Goal: Find specific page/section: Find specific page/section

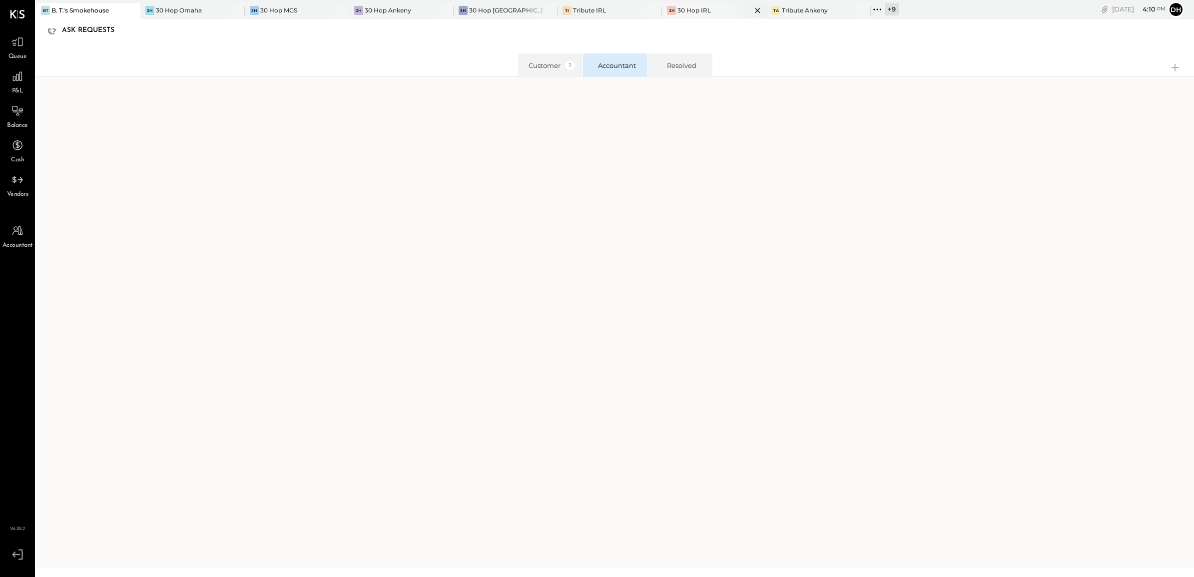
click at [677, 6] on div "30 Hop IRL" at bounding box center [693, 10] width 33 height 8
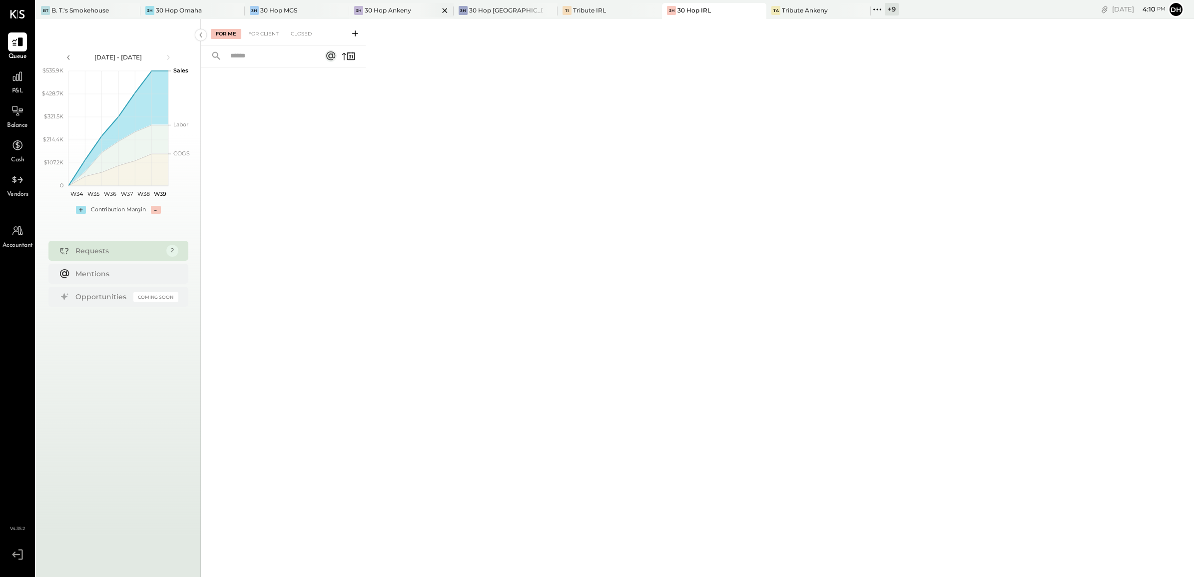
click at [386, 13] on div "30 Hop Ankeny" at bounding box center [388, 10] width 46 height 8
click at [796, 6] on div "Tribute Ankeny" at bounding box center [805, 10] width 46 height 8
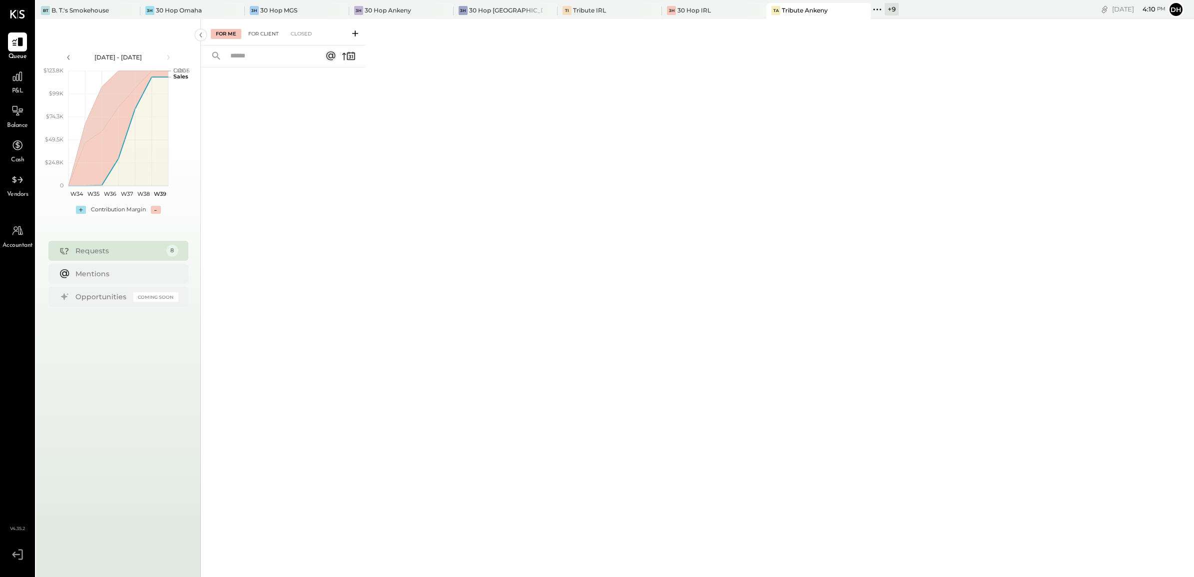
click at [256, 36] on div "For Client" at bounding box center [263, 34] width 40 height 10
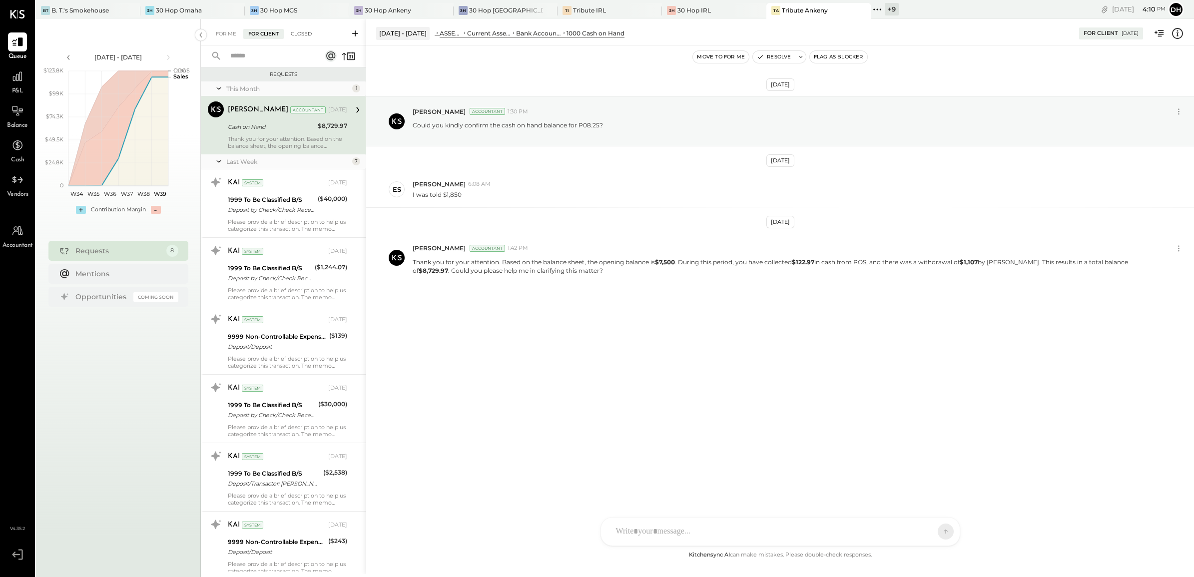
click at [302, 33] on div "Closed" at bounding box center [301, 34] width 31 height 10
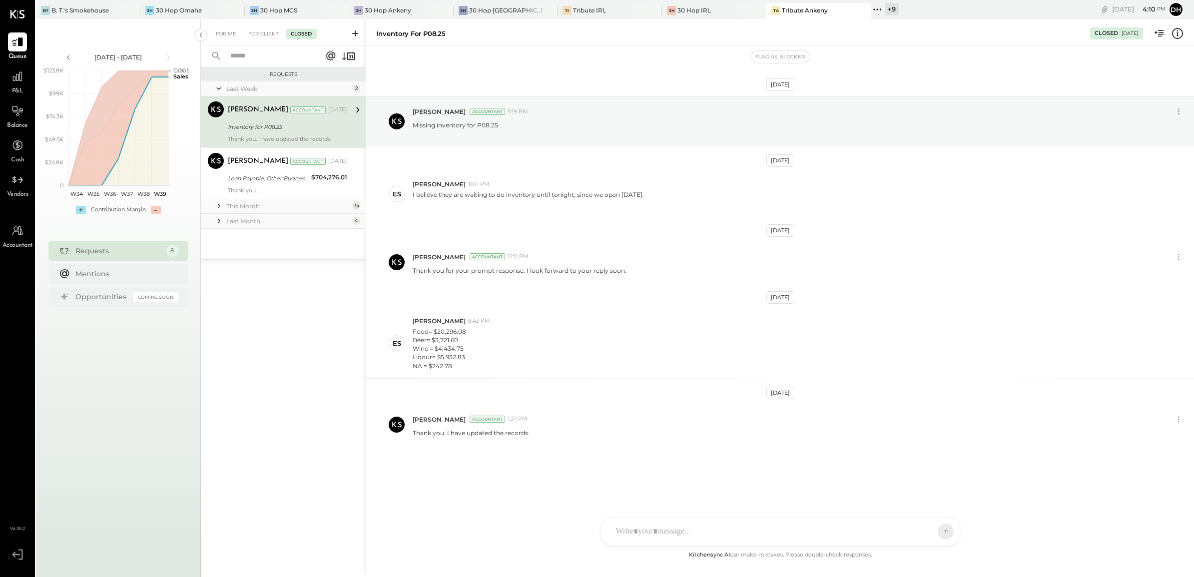
click at [267, 208] on div "This Month" at bounding box center [287, 206] width 123 height 8
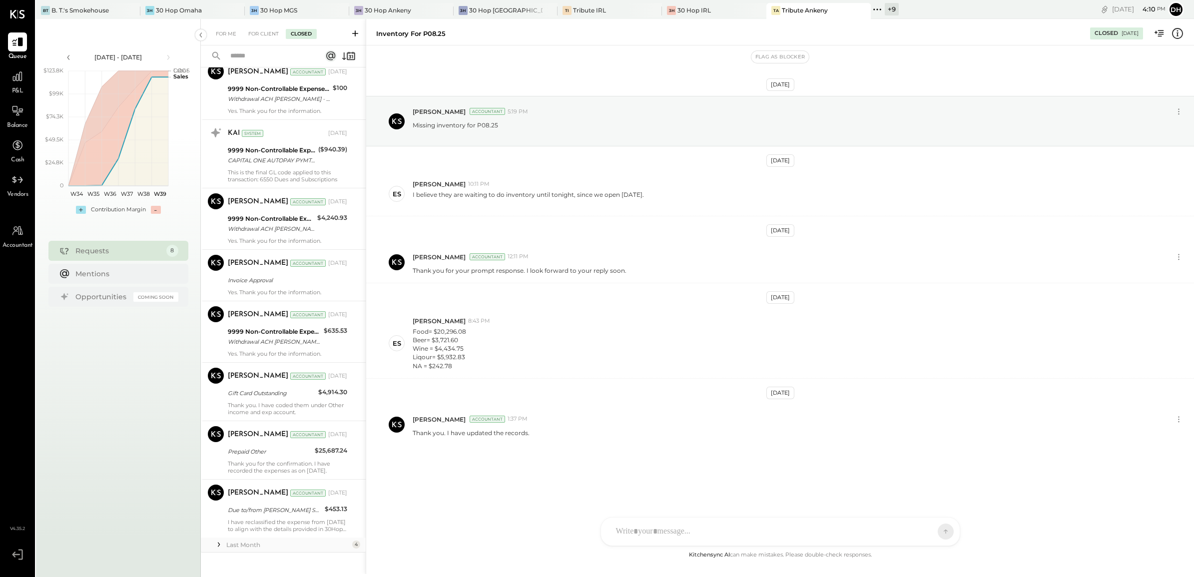
scroll to position [1854, 0]
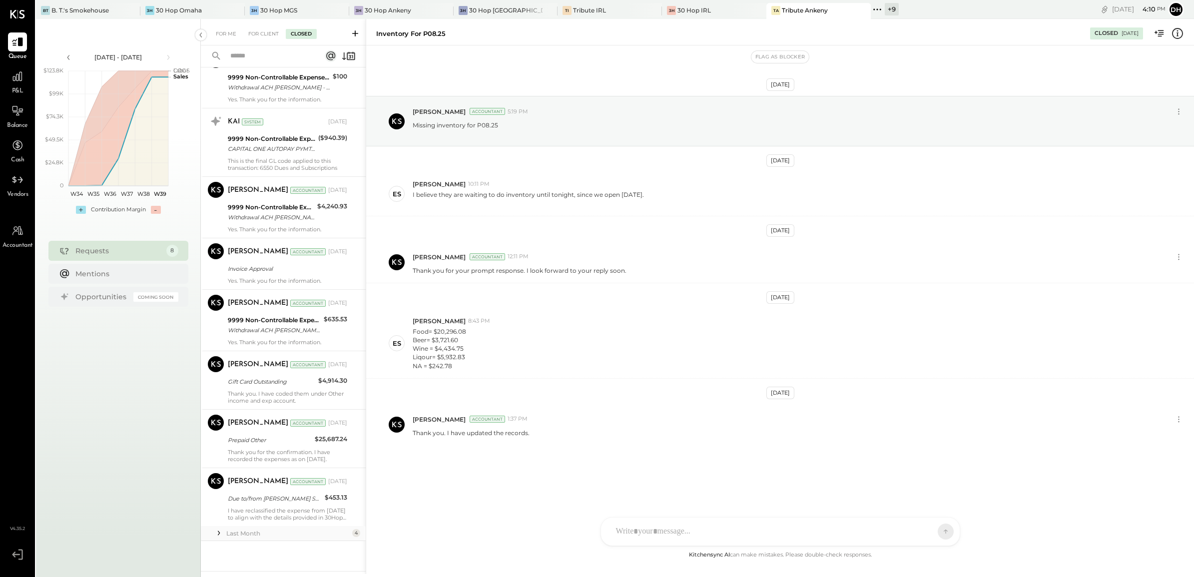
click at [285, 535] on div "Last Month" at bounding box center [287, 533] width 123 height 8
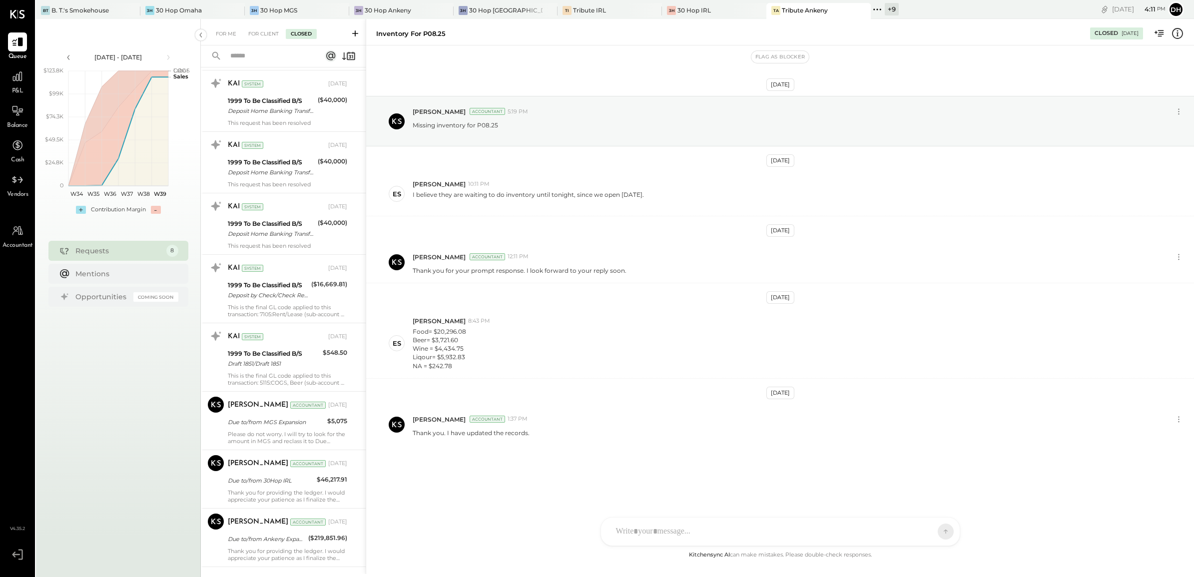
scroll to position [0, 0]
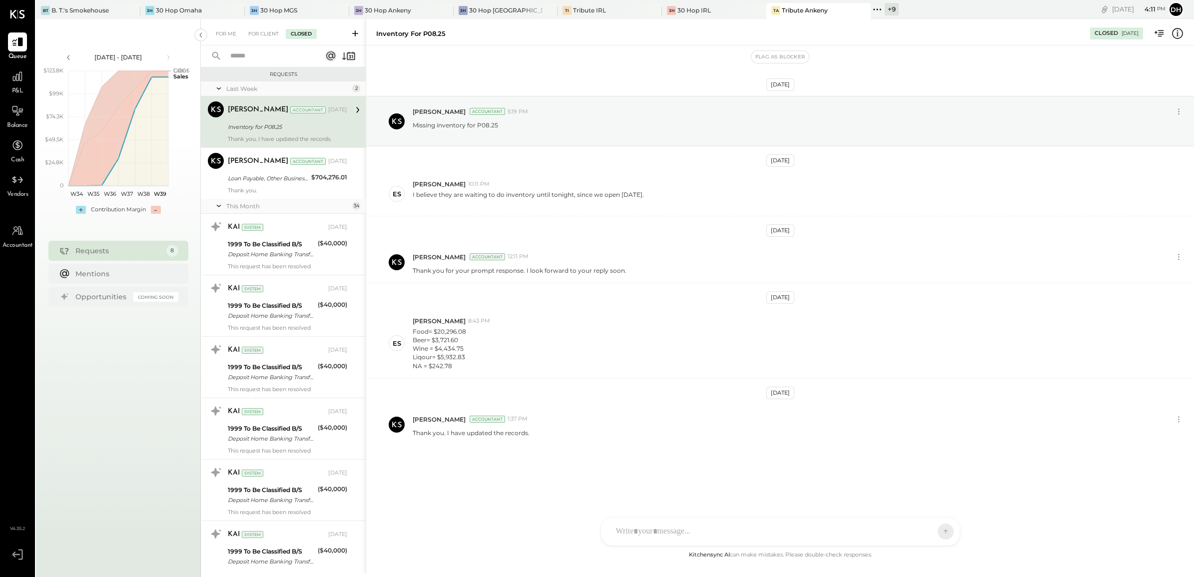
click at [297, 85] on div "Last Week" at bounding box center [287, 88] width 123 height 8
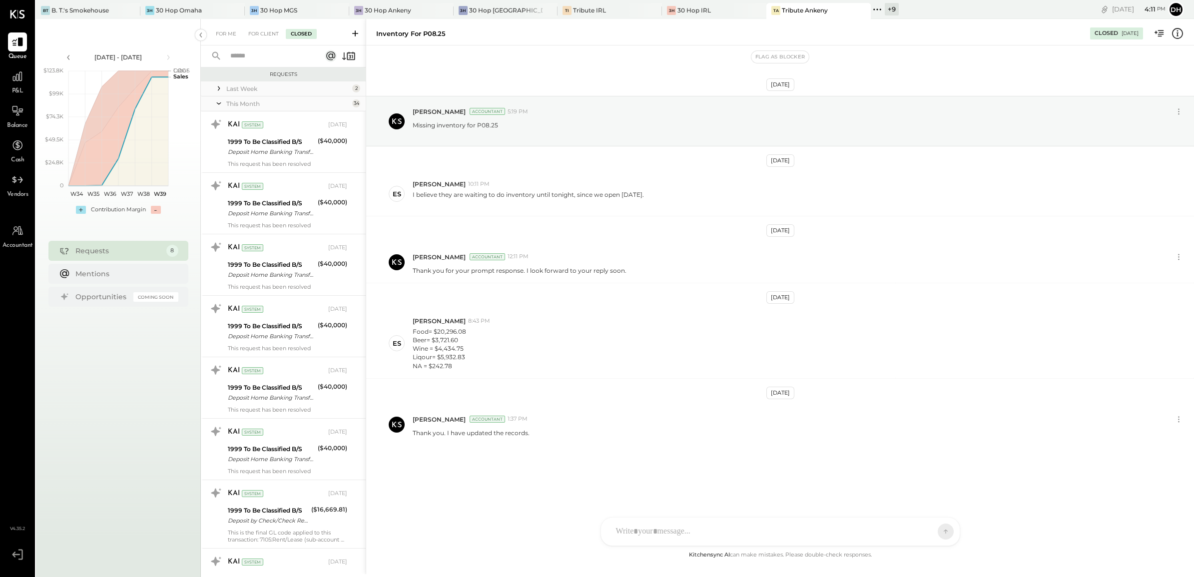
click at [297, 85] on div "Last Week" at bounding box center [287, 88] width 123 height 8
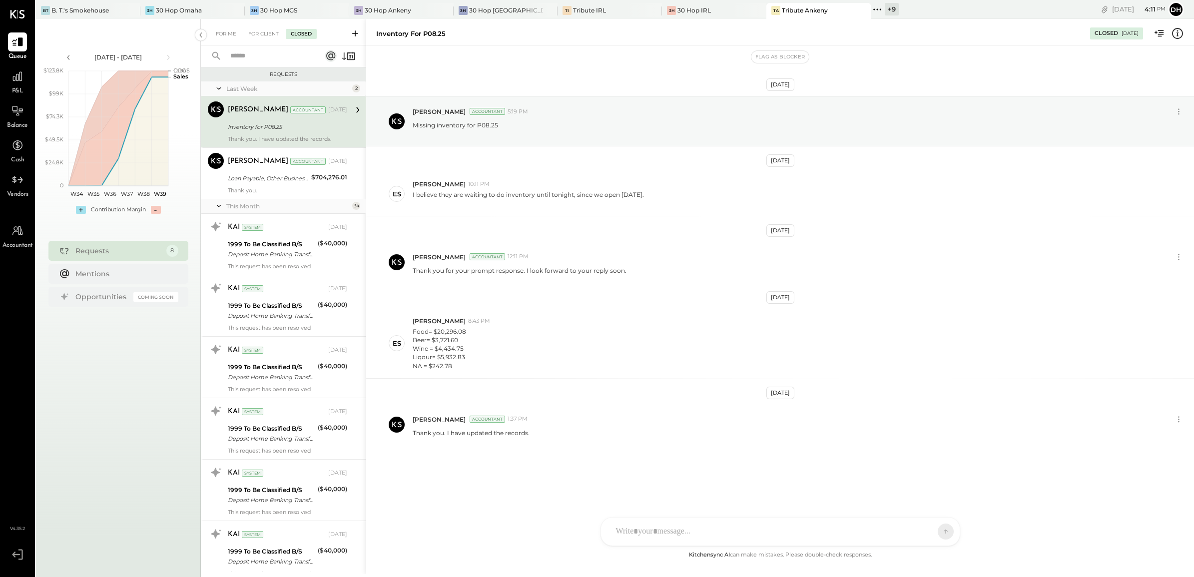
click at [260, 61] on input "text" at bounding box center [269, 56] width 90 height 16
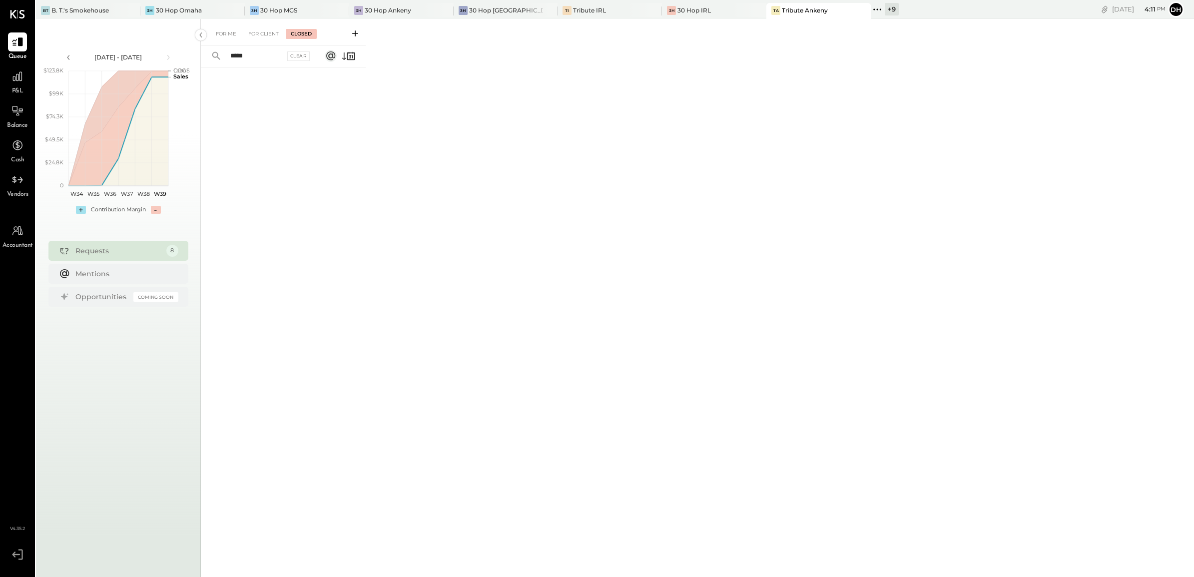
type input "*****"
drag, startPoint x: 260, startPoint y: 57, endPoint x: 183, endPoint y: 46, distance: 77.8
click at [183, 46] on div "[DATE] - [DATE] polygon, polyline { transition: fill-opacity 0.1s, stroke-opaci…" at bounding box center [615, 307] width 1158 height 577
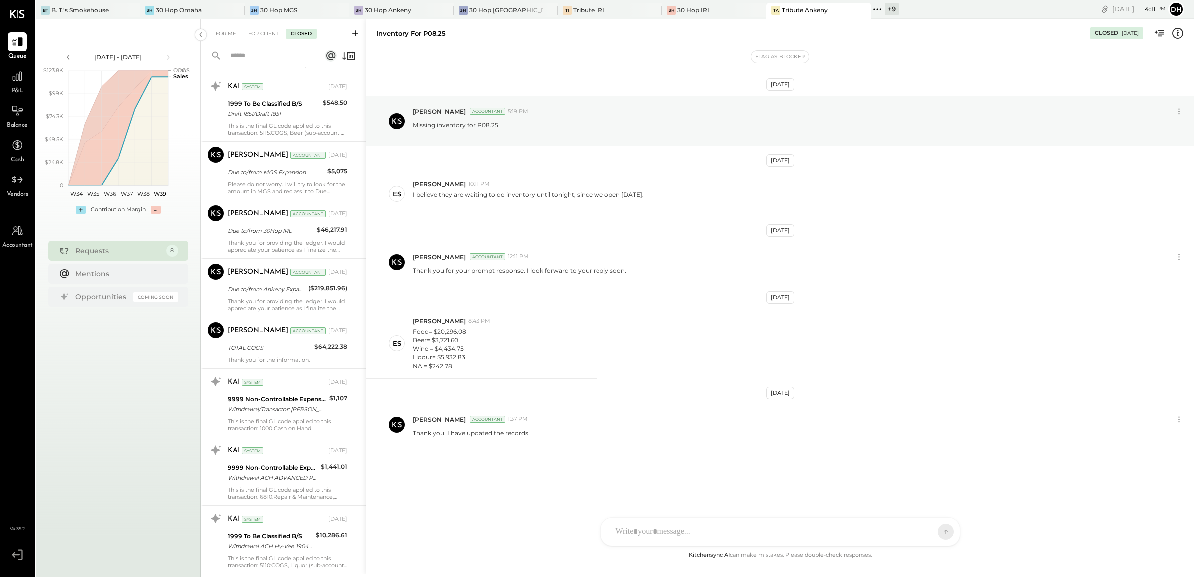
scroll to position [140, 0]
